Goal: Book appointment/travel/reservation

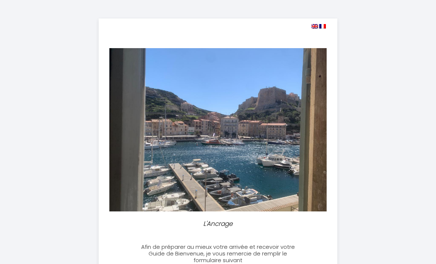
select select
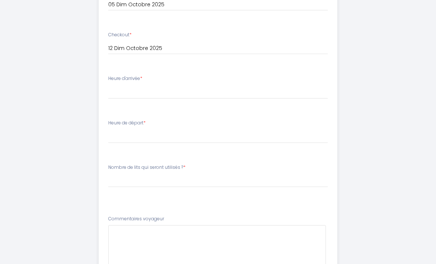
scroll to position [297, 0]
click at [142, 80] on span "*" at bounding box center [141, 78] width 2 height 6
click at [140, 71] on li "Heure d'arrivée * 17:00 17:30 18:00 18:30 19:00 19:30 20:00 20:30 21:00 21:30 2…" at bounding box center [218, 91] width 238 height 40
click at [145, 81] on div "Heure d'arrivée * 17:00 17:30 18:00 18:30 19:00 19:30 20:00 20:30 21:00 21:30 2…" at bounding box center [218, 87] width 220 height 24
click at [164, 90] on select "17:00 17:30 18:00 18:30 19:00 19:30 20:00 20:30 21:00 21:30 22:00 22:30 23:00" at bounding box center [218, 92] width 220 height 14
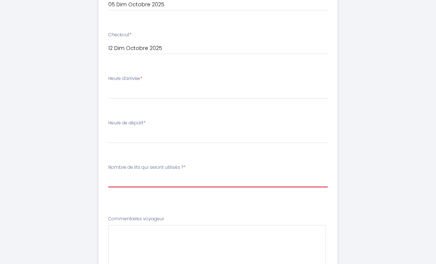
click at [185, 173] on select "[PERSON_NAME] de lits qui seront utilisés ? 1 grand lit 1 grand lit + 1 petit l…" at bounding box center [218, 180] width 220 height 14
select select "1 grand lit"
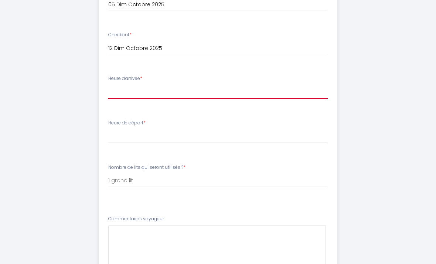
click at [130, 87] on select "17:00 17:30 18:00 18:30 19:00 19:30 20:00 20:30 21:00 21:30 22:00 22:30 23:00" at bounding box center [218, 92] width 220 height 14
click at [160, 87] on select "17:00 17:30 18:00 18:30 19:00 19:30 20:00 20:30 21:00 21:30 22:00 22:30 23:00" at bounding box center [218, 92] width 220 height 14
click at [137, 88] on select "17:00 17:30 18:00 18:30 19:00 19:30 20:00 20:30 21:00 21:30 22:00 22:30 23:00" at bounding box center [218, 92] width 220 height 14
click at [126, 87] on select "17:00 17:30 18:00 18:30 19:00 19:30 20:00 20:30 21:00 21:30 22:00 22:30 23:00" at bounding box center [218, 92] width 220 height 14
select select "17:00"
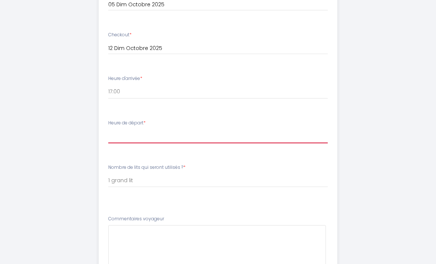
click at [159, 135] on select "00:00 00:30 01:00 01:30 02:00 02:30 03:00 03:30 04:00 04:30 05:00 05:30 06:00 0…" at bounding box center [218, 136] width 220 height 14
click at [153, 129] on select "00:00 00:30 01:00 01:30 02:00 02:30 03:00 03:30 04:00 04:30 05:00 05:30 06:00 0…" at bounding box center [218, 136] width 220 height 14
select select "09:00"
click at [135, 136] on select "00:00 00:30 01:00 01:30 02:00 02:30 03:00 03:30 04:00 04:30 05:00 05:30 06:00 0…" at bounding box center [218, 136] width 220 height 14
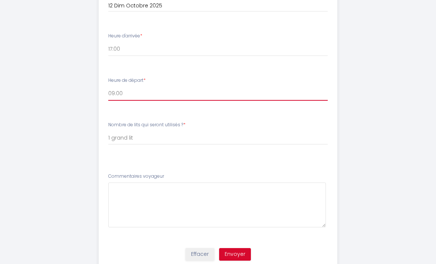
scroll to position [340, 0]
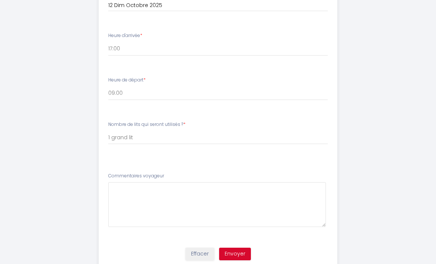
click at [196, 253] on button "Effacer" at bounding box center [200, 253] width 29 height 13
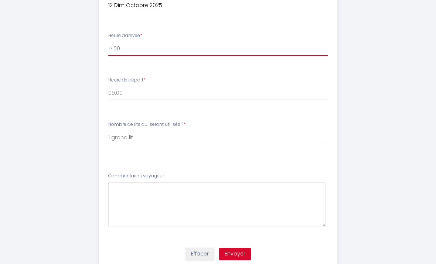
click at [138, 44] on select "17:00 17:30 18:00 18:30 19:00 19:30 20:00 20:30 21:00 21:30 22:00 22:30 23:00" at bounding box center [218, 49] width 220 height 14
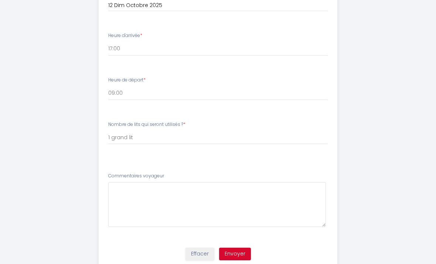
click at [200, 251] on button "Effacer" at bounding box center [200, 253] width 29 height 13
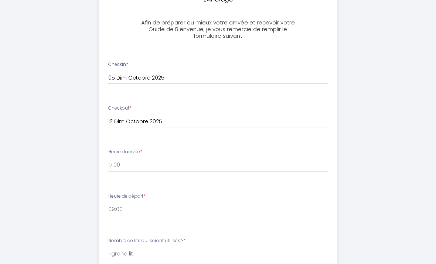
scroll to position [220, 0]
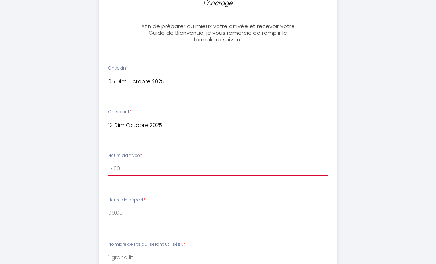
click at [132, 166] on select "17:00 17:30 18:00 18:30 19:00 19:30 20:00 20:30 21:00 21:30 22:00 22:30 23:00" at bounding box center [218, 169] width 220 height 14
click at [118, 170] on select "17:00 17:30 18:00 18:30 19:00 19:30 20:00 20:30 21:00 21:30 22:00 22:30 23:00" at bounding box center [218, 169] width 220 height 14
click at [123, 71] on div "Checkin * [DATE] < [DATE] > Dim Lun Mar Mer Jeu Ven Sam 1 2 3 4 5 6 7 8 9 10 11…" at bounding box center [218, 76] width 220 height 23
click at [129, 113] on label "Checkout *" at bounding box center [119, 111] width 23 height 7
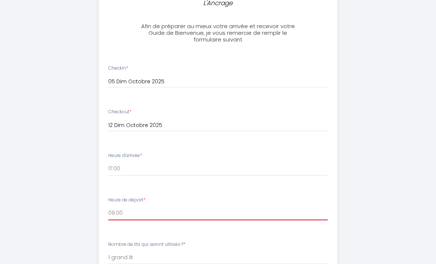
click at [123, 206] on select "00:00 00:30 01:00 01:30 02:00 02:30 03:00 03:30 04:00 04:30 05:00 05:30 06:00 0…" at bounding box center [218, 213] width 220 height 14
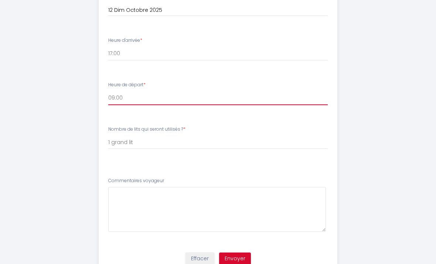
scroll to position [340, 0]
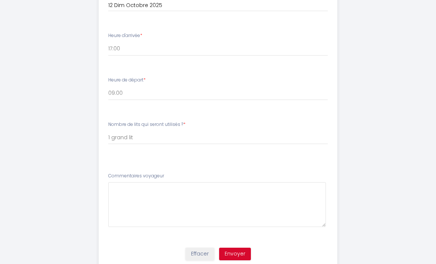
click at [197, 251] on button "Effacer" at bounding box center [200, 253] width 29 height 13
click at [195, 252] on button "Effacer" at bounding box center [200, 253] width 29 height 13
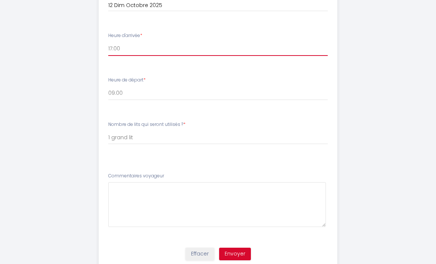
click at [109, 49] on select "17:00 17:30 18:00 18:30 19:00 19:30 20:00 20:30 21:00 21:30 22:00 22:30 23:00" at bounding box center [218, 49] width 220 height 14
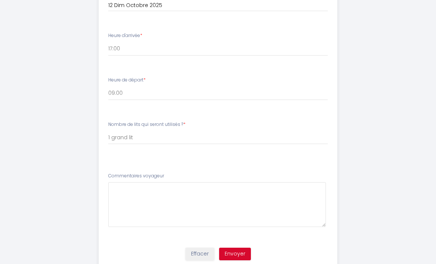
click at [203, 249] on button "Effacer" at bounding box center [200, 253] width 29 height 13
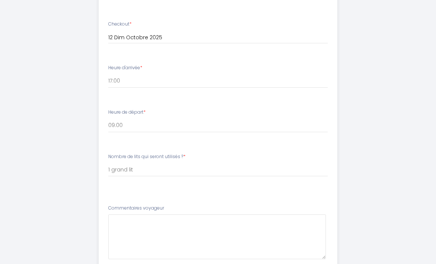
scroll to position [283, 0]
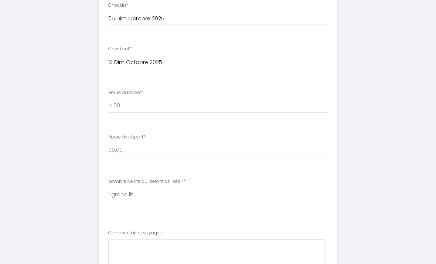
click at [55, 142] on div "L'Ancrage Afin de préparer au mieux votre arrivée et recevoir votre Guide de Bi…" at bounding box center [218, 32] width 359 height 630
click at [115, 105] on select "17:00 17:30 18:00 18:30 19:00 19:30 20:00 20:30 21:00 21:30 22:00 22:30 23:00" at bounding box center [218, 106] width 220 height 14
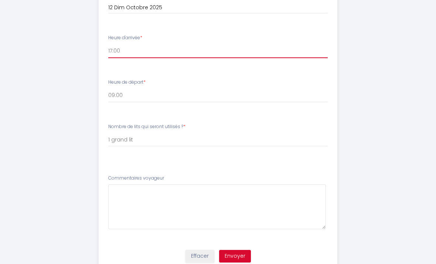
scroll to position [340, 0]
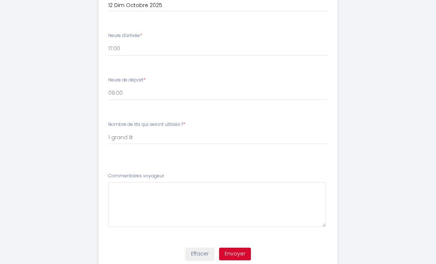
click at [199, 248] on button "Effacer" at bounding box center [200, 253] width 29 height 13
click at [198, 243] on div "Effacer Envoyer" at bounding box center [218, 257] width 248 height 28
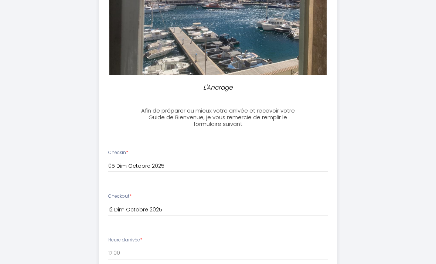
scroll to position [136, 0]
